Goal: Task Accomplishment & Management: Complete application form

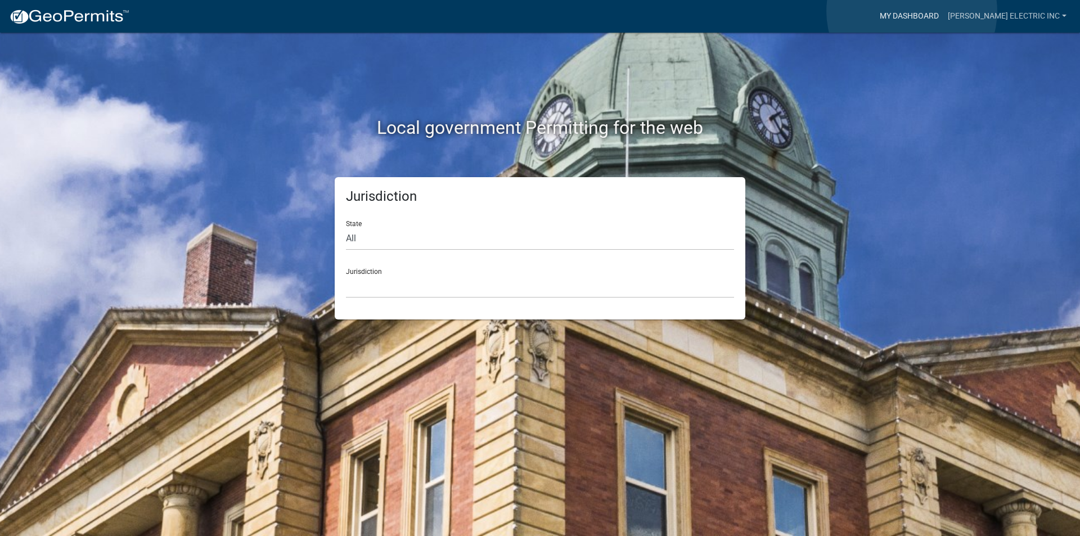
click at [912, 11] on link "My Dashboard" at bounding box center [909, 16] width 68 height 21
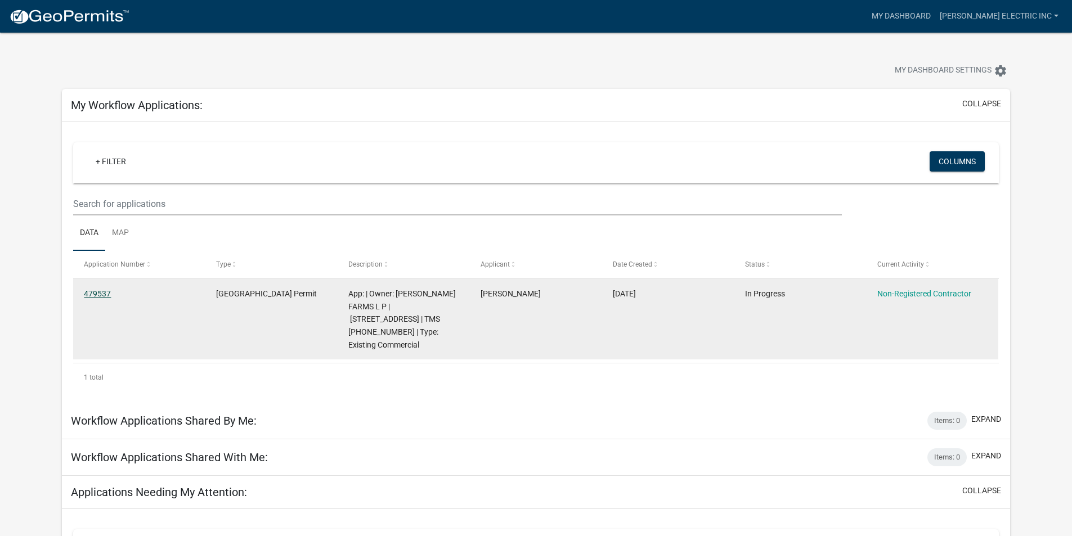
click at [100, 293] on link "479537" at bounding box center [97, 293] width 27 height 9
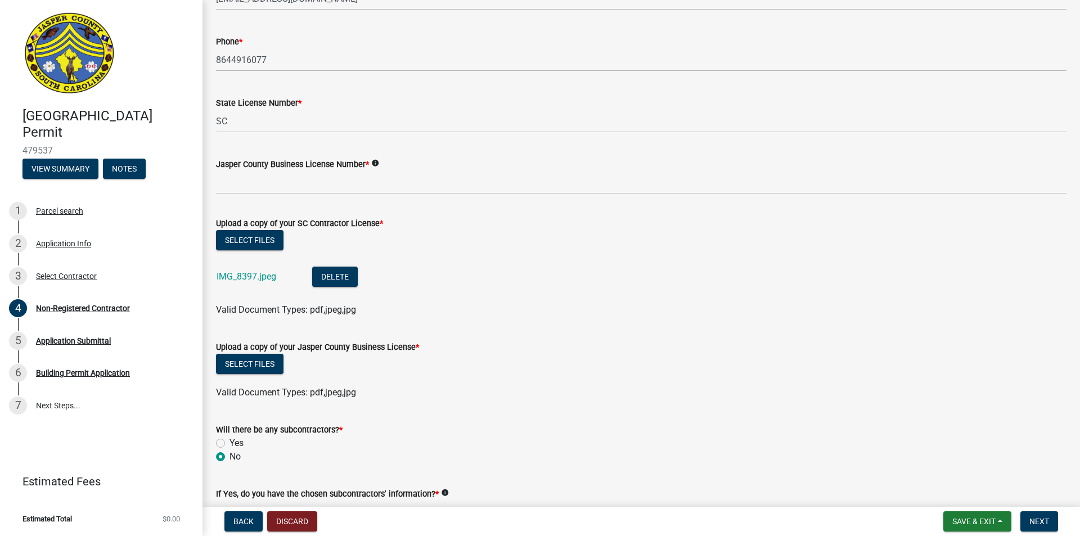
scroll to position [453, 0]
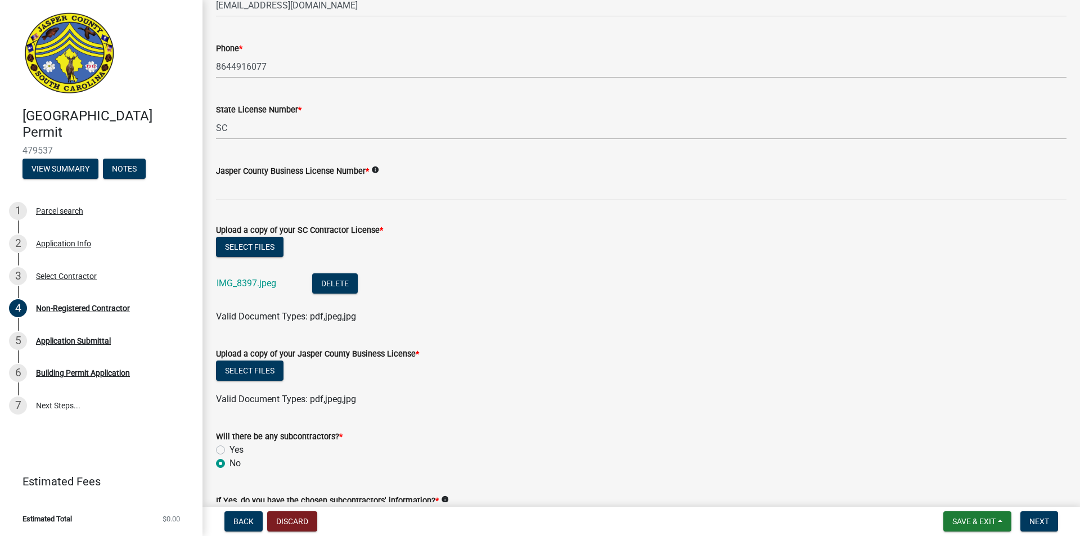
click at [342, 169] on label "Jasper County Business License Number *" at bounding box center [292, 172] width 153 height 8
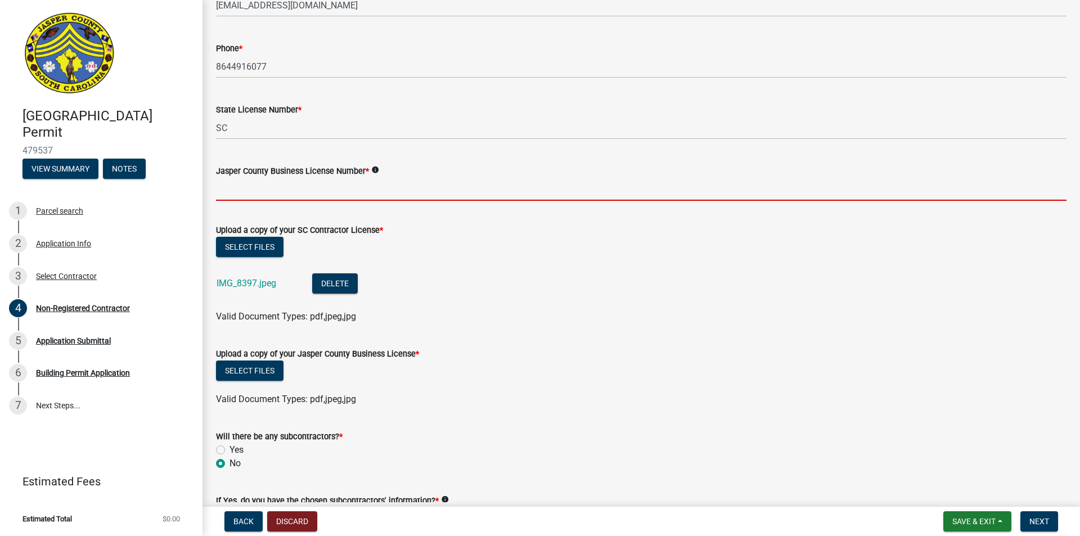
click at [342, 178] on input "Jasper County Business License Number *" at bounding box center [641, 189] width 850 height 23
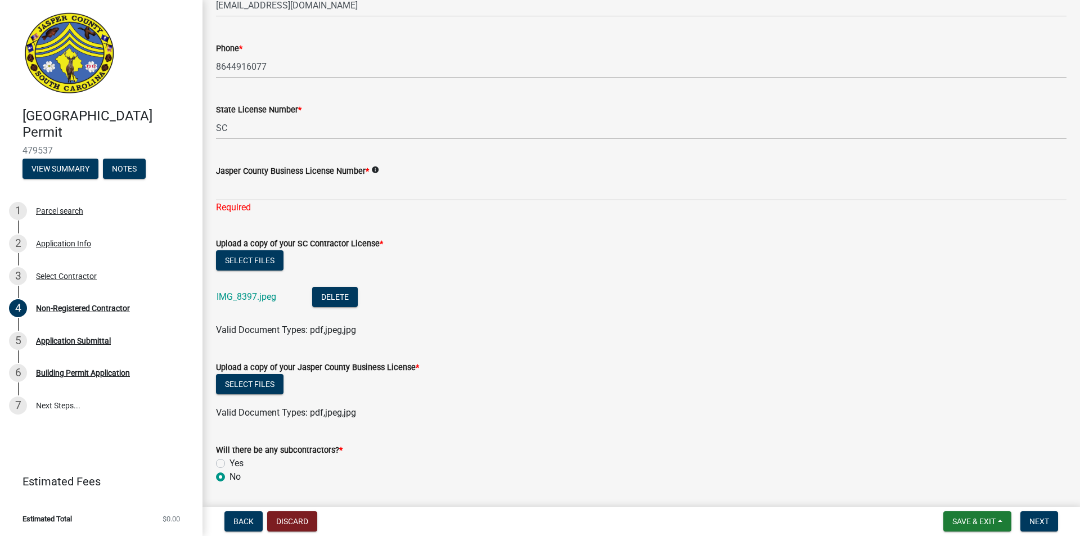
click at [372, 169] on icon "info" at bounding box center [375, 170] width 8 height 8
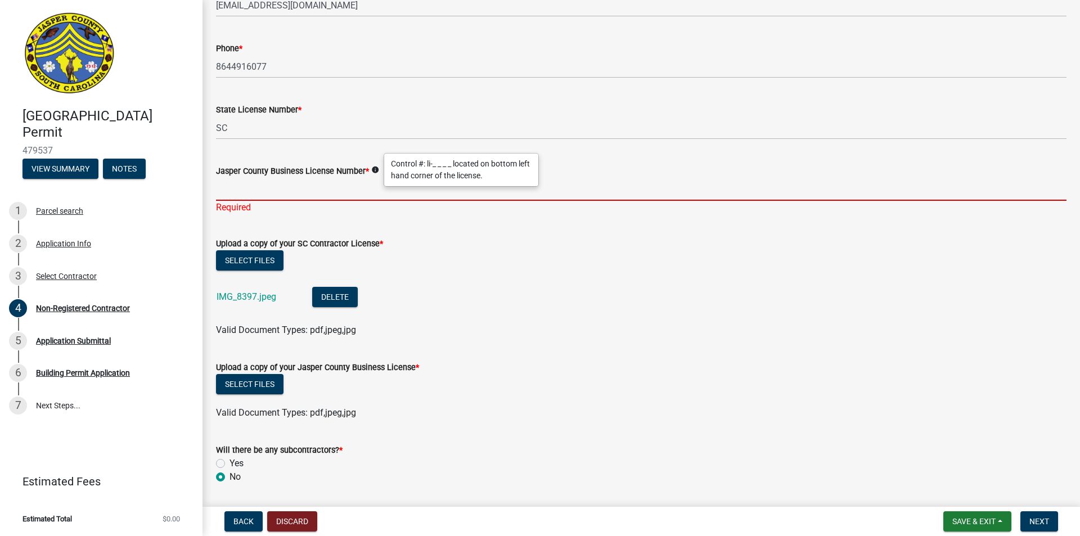
click at [289, 188] on input "Jasper County Business License Number *" at bounding box center [641, 189] width 850 height 23
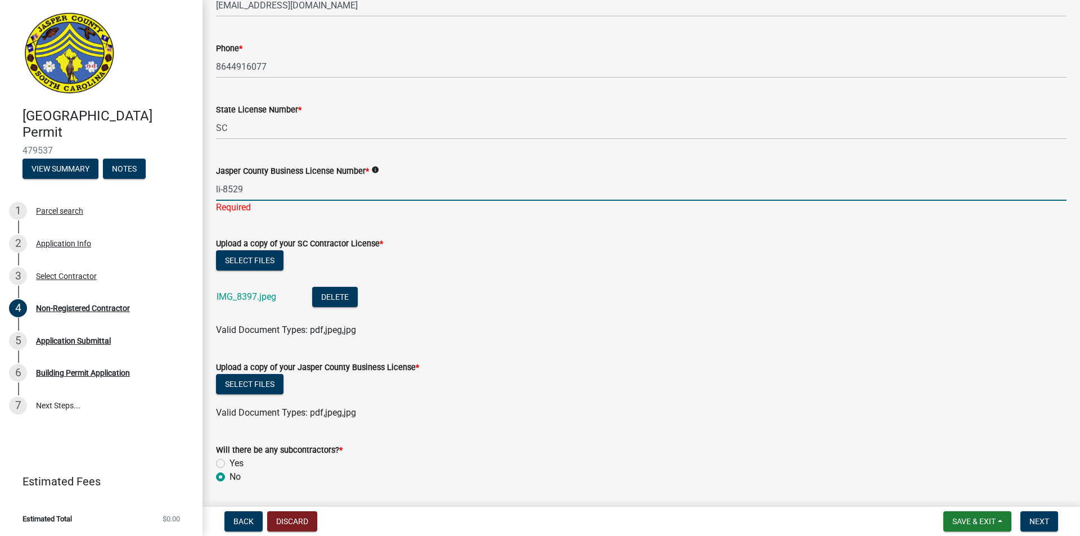
type input "li-8529"
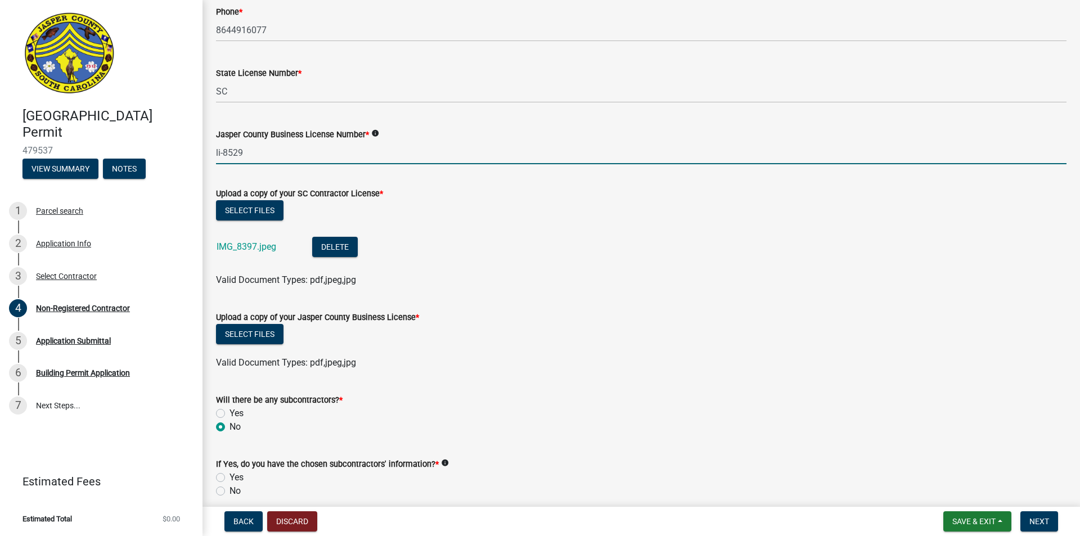
scroll to position [509, 0]
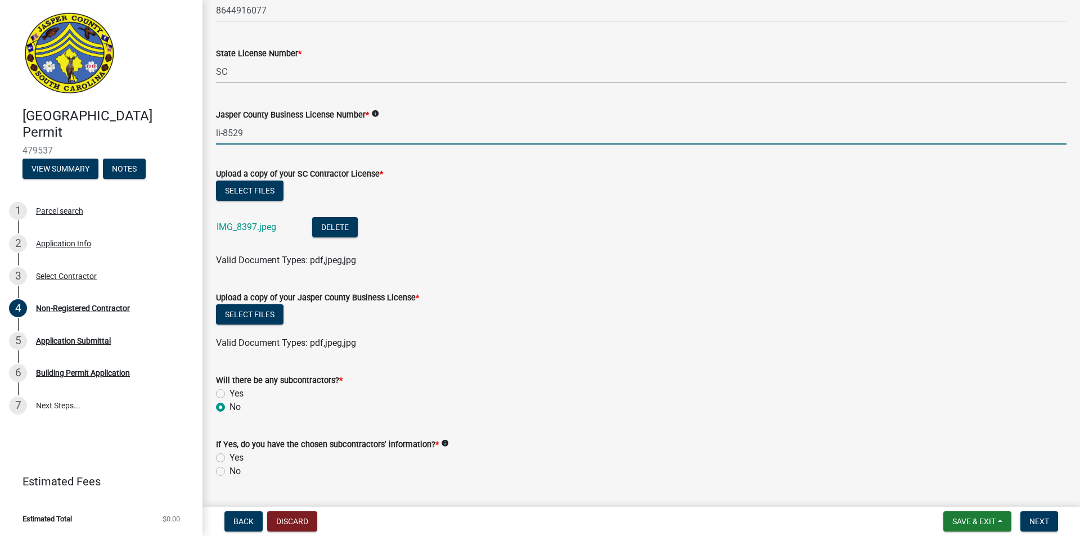
click at [545, 268] on wm-data-entity-input "Upload a copy of your SC Contractor License * Select files IMG_8397.jpeg Delete…" at bounding box center [641, 216] width 850 height 124
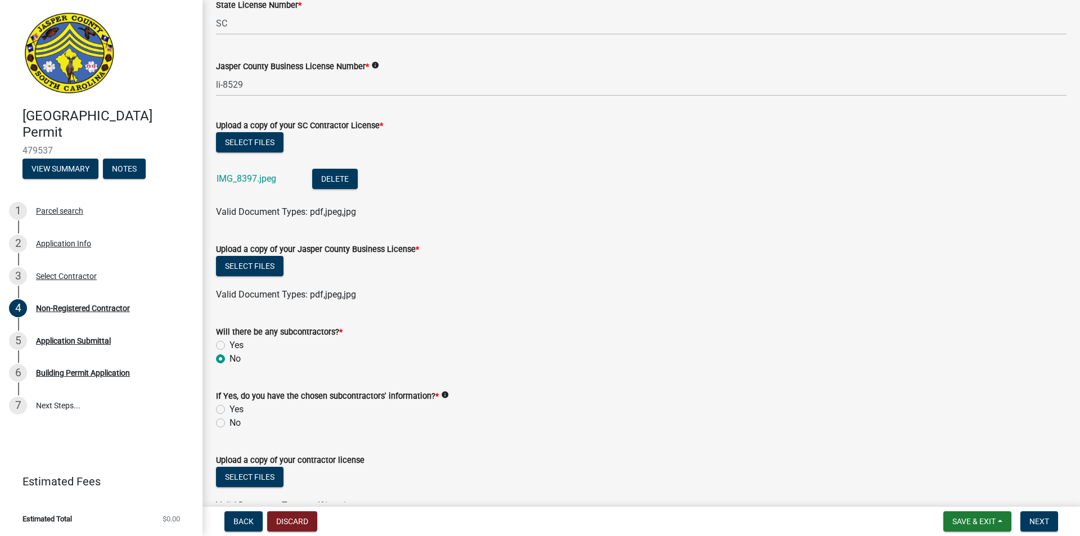
scroll to position [622, 0]
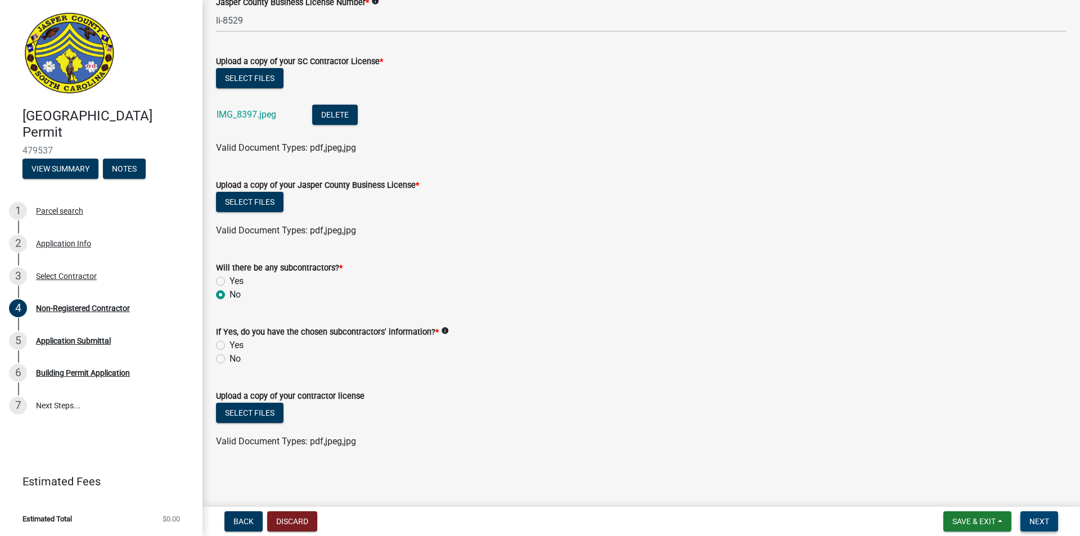
click at [1051, 515] on button "Next" at bounding box center [1039, 521] width 38 height 20
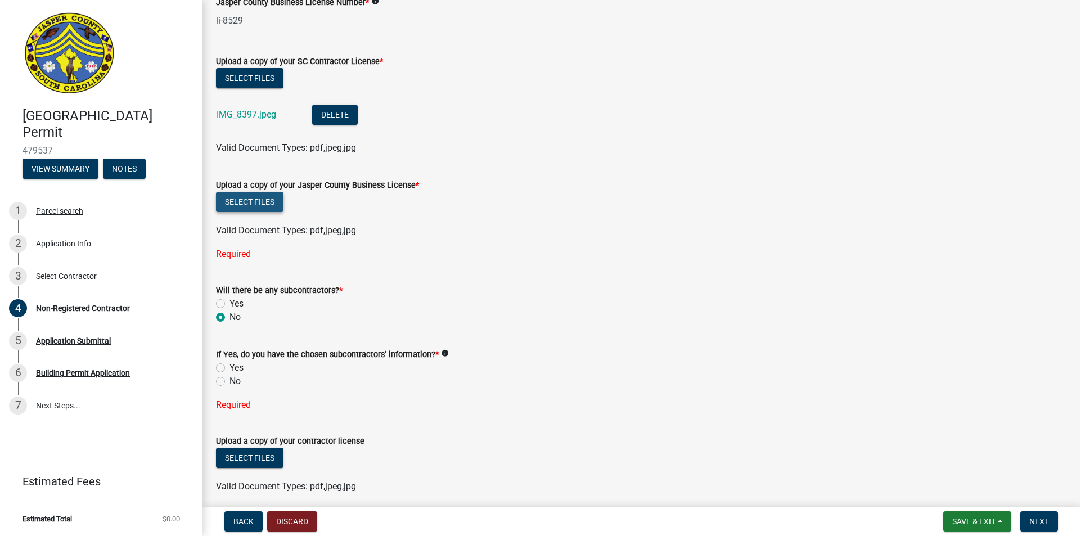
click at [261, 202] on button "Select files" at bounding box center [249, 202] width 67 height 20
click at [262, 206] on button "Select files" at bounding box center [249, 202] width 67 height 20
click at [265, 196] on button "Select files" at bounding box center [249, 202] width 67 height 20
click at [261, 203] on button "Select files" at bounding box center [249, 202] width 67 height 20
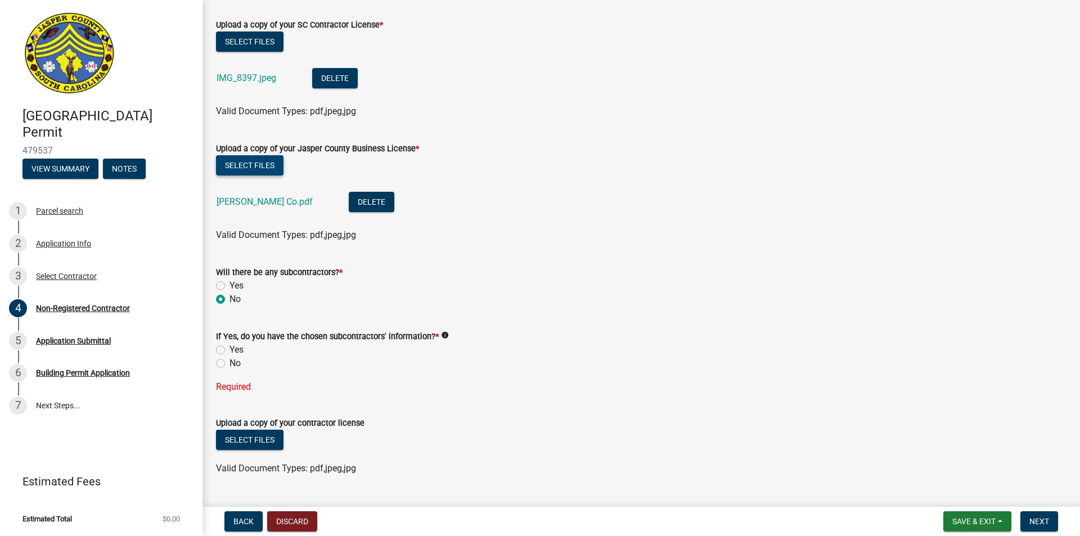
scroll to position [678, 0]
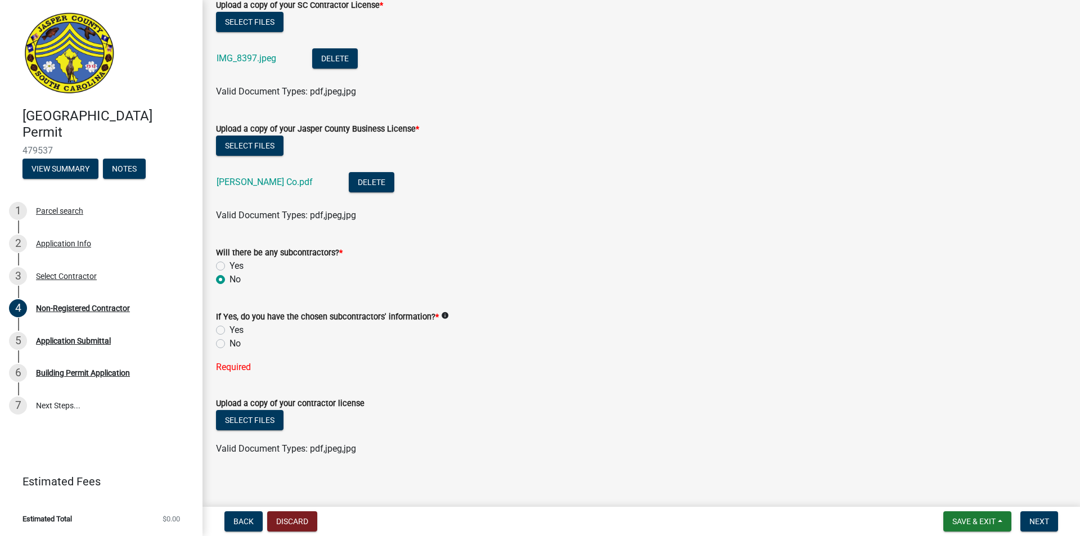
click at [229, 342] on label "No" at bounding box center [234, 343] width 11 height 13
click at [229, 342] on input "No" at bounding box center [232, 340] width 7 height 7
radio input "true"
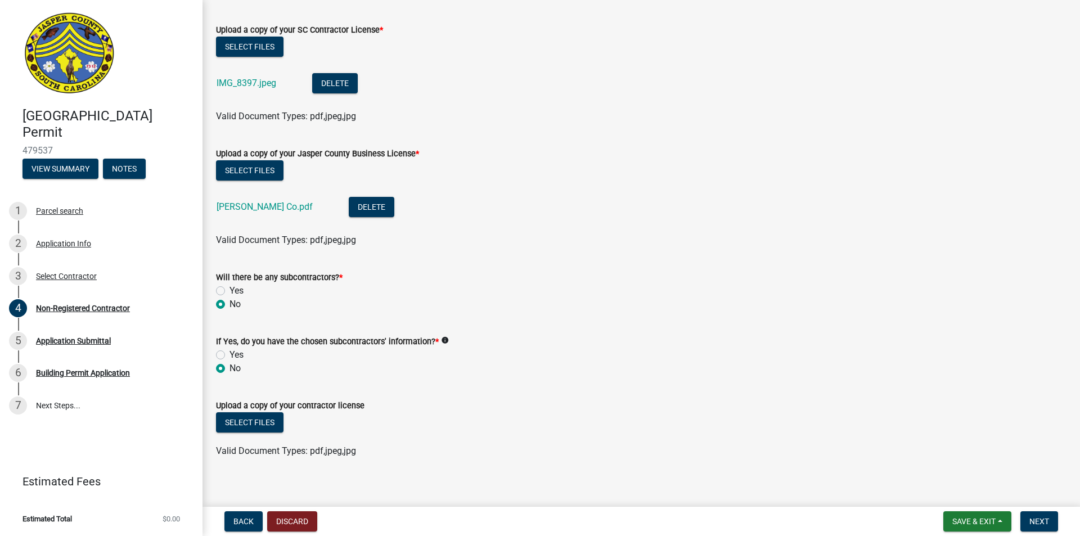
scroll to position [663, 0]
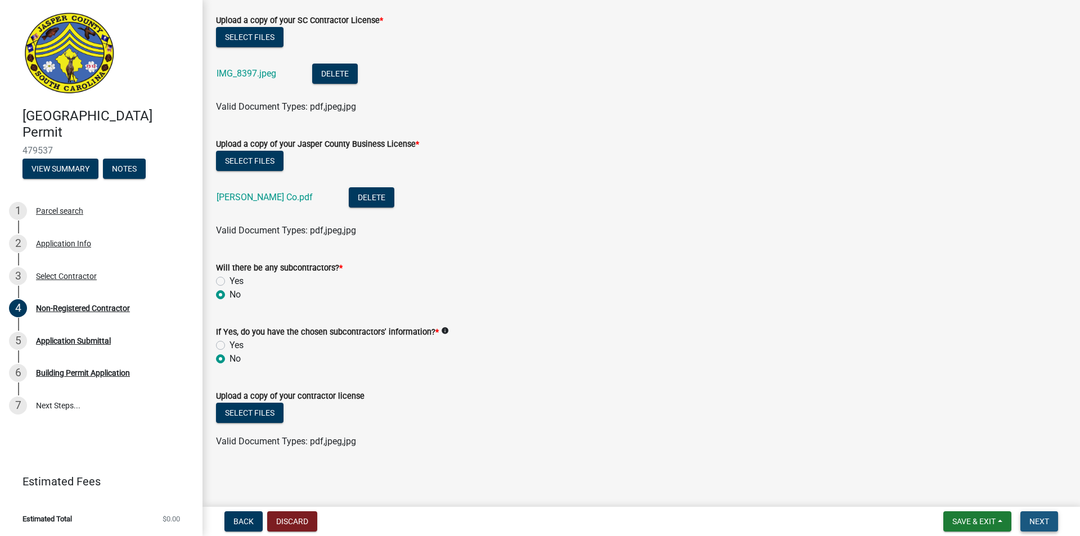
click at [1041, 519] on span "Next" at bounding box center [1039, 521] width 20 height 9
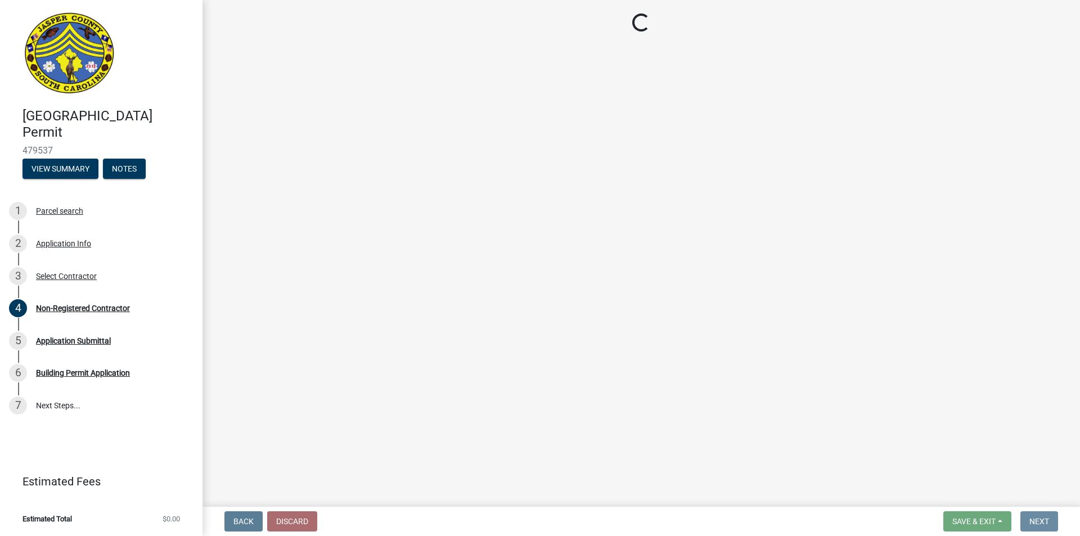
scroll to position [0, 0]
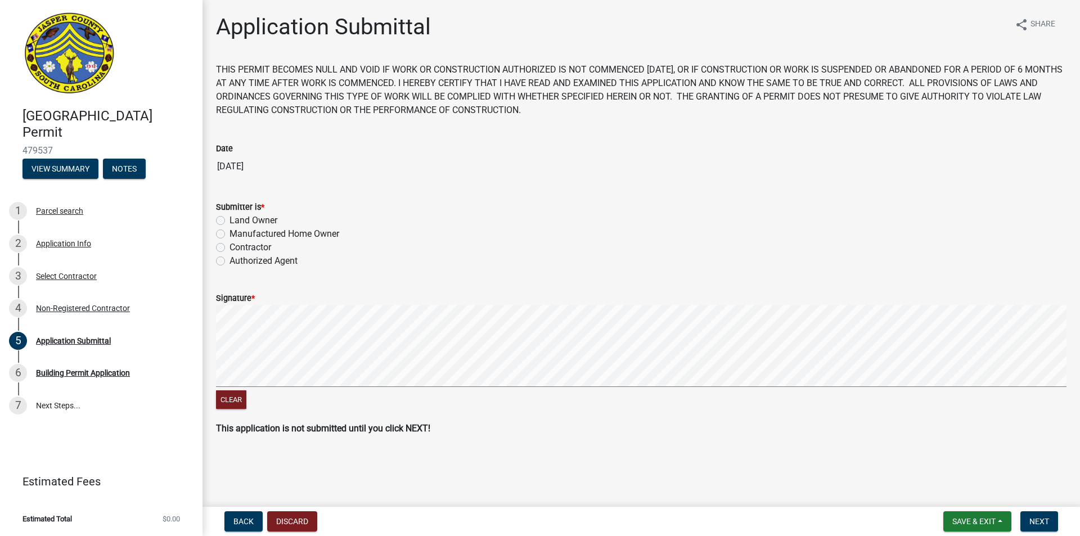
click at [229, 248] on label "Contractor" at bounding box center [250, 247] width 42 height 13
click at [229, 248] on input "Contractor" at bounding box center [232, 244] width 7 height 7
radio input "true"
click at [288, 304] on div "Signature *" at bounding box center [641, 297] width 850 height 13
click at [263, 330] on form "Signature * Clear" at bounding box center [641, 345] width 850 height 134
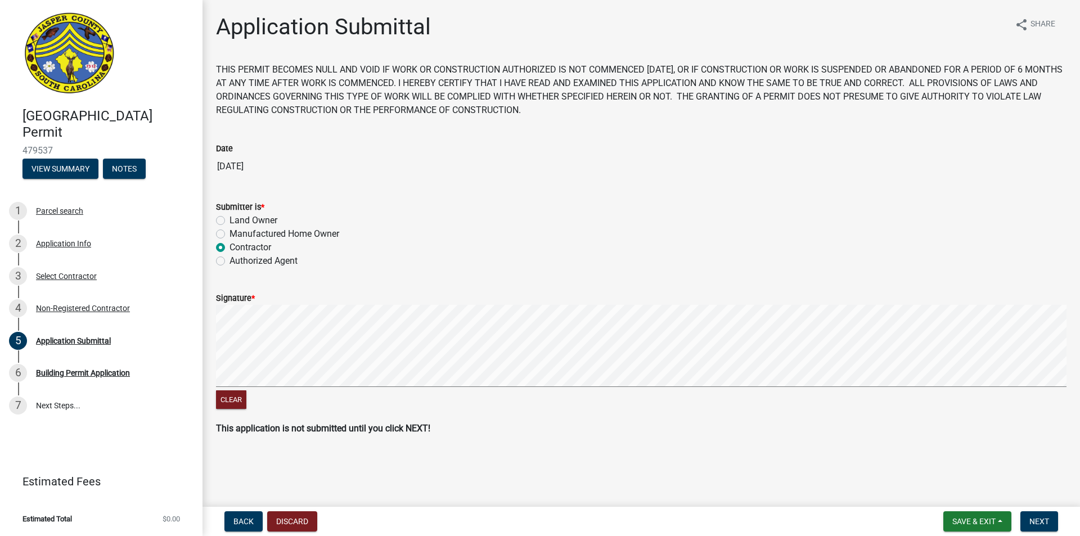
click at [245, 299] on label "Signature *" at bounding box center [235, 299] width 39 height 8
click at [252, 297] on span "*" at bounding box center [252, 299] width 3 height 10
click at [1041, 519] on span "Next" at bounding box center [1039, 521] width 20 height 9
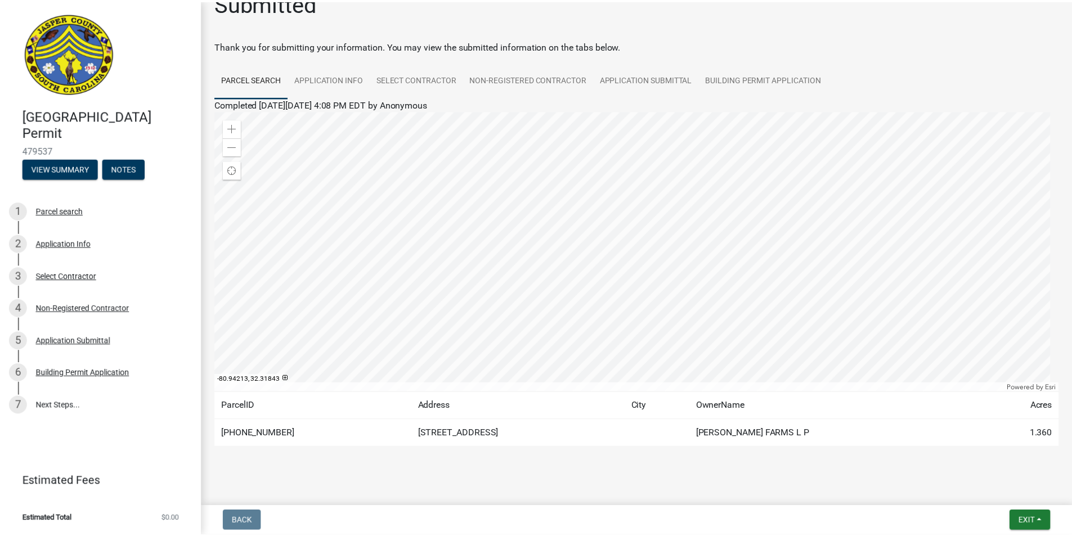
scroll to position [35, 0]
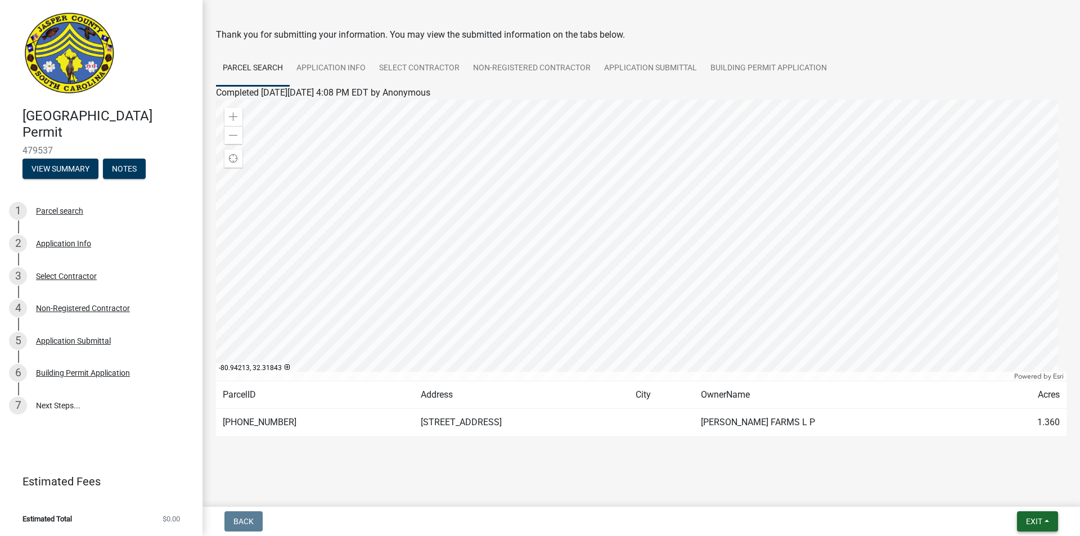
click at [1032, 523] on span "Exit" at bounding box center [1034, 521] width 16 height 9
click at [1009, 496] on button "Save & Exit" at bounding box center [1013, 492] width 90 height 27
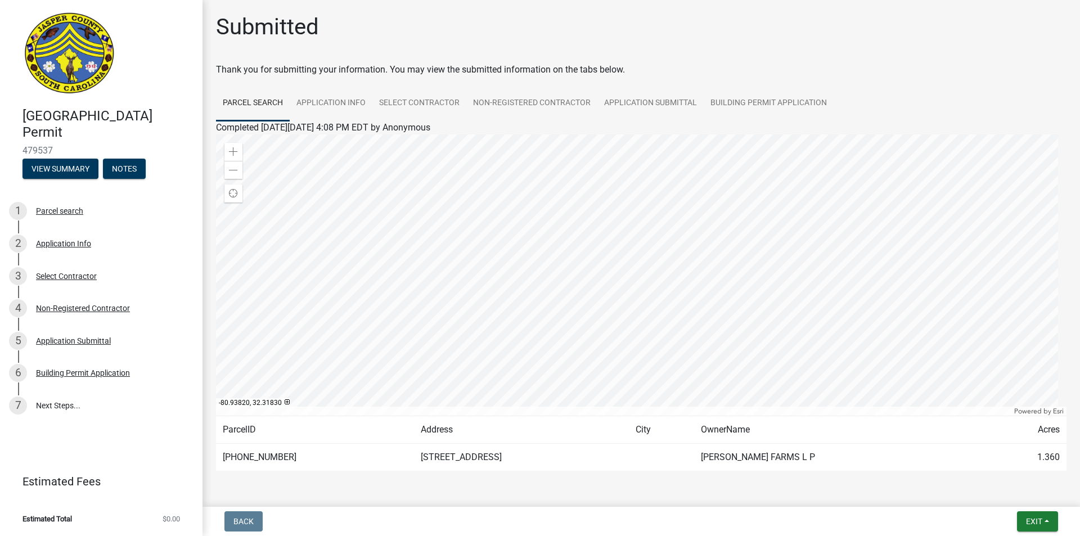
scroll to position [35, 0]
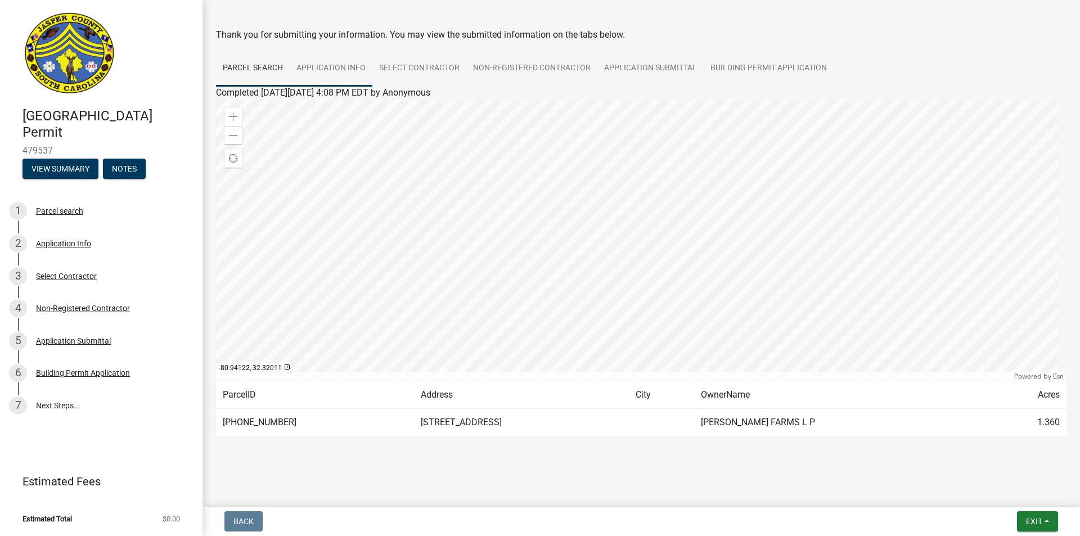
click at [335, 80] on link "Application Info" at bounding box center [331, 69] width 83 height 36
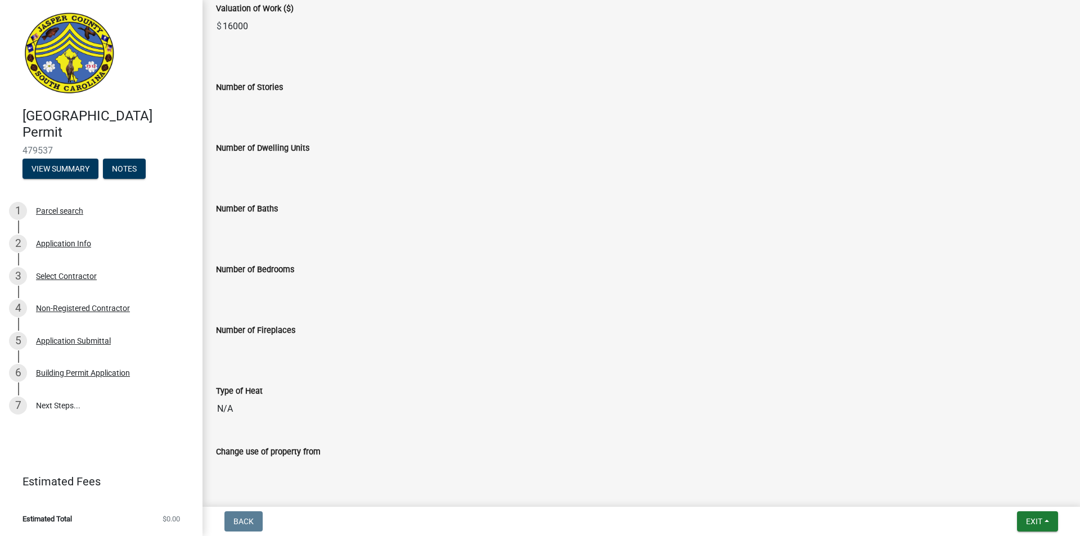
scroll to position [1746, 0]
